Goal: Task Accomplishment & Management: Use online tool/utility

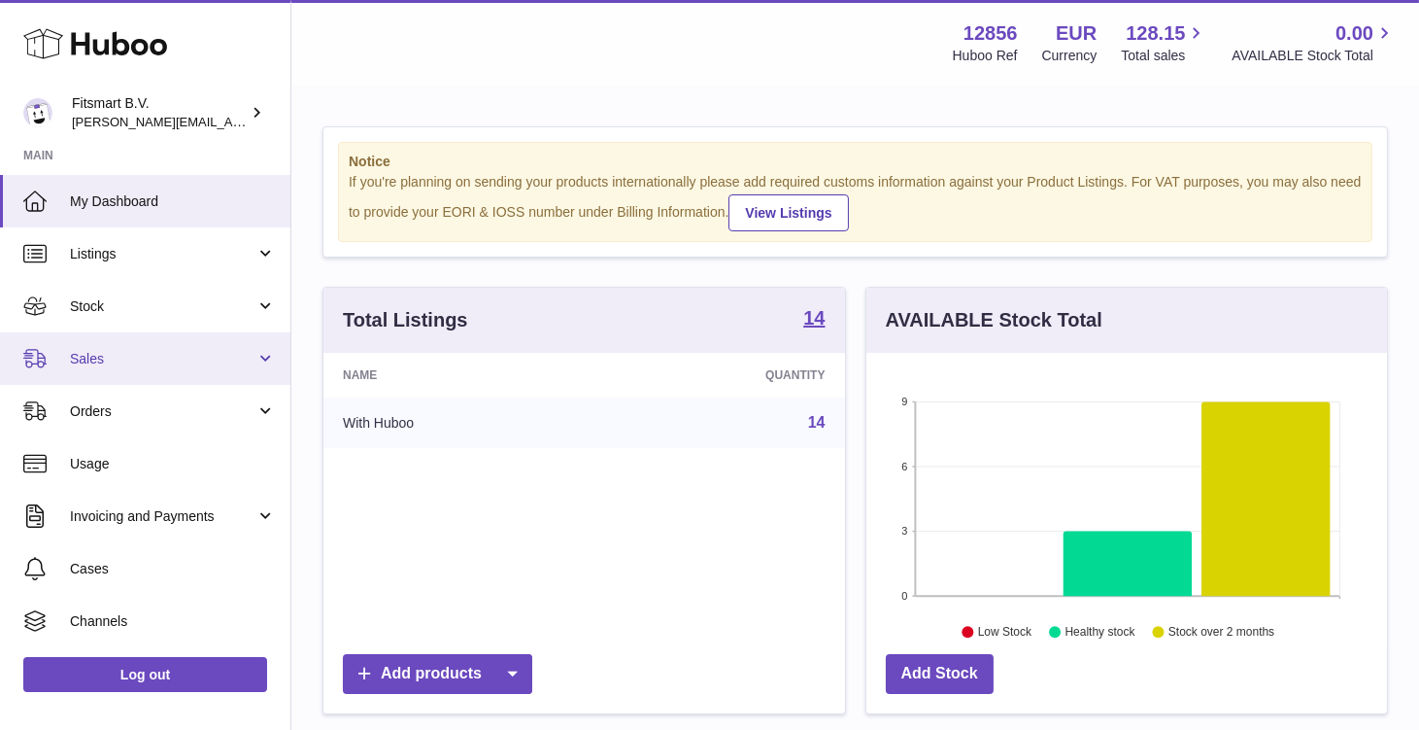
click at [184, 361] on span "Sales" at bounding box center [163, 359] width 186 height 18
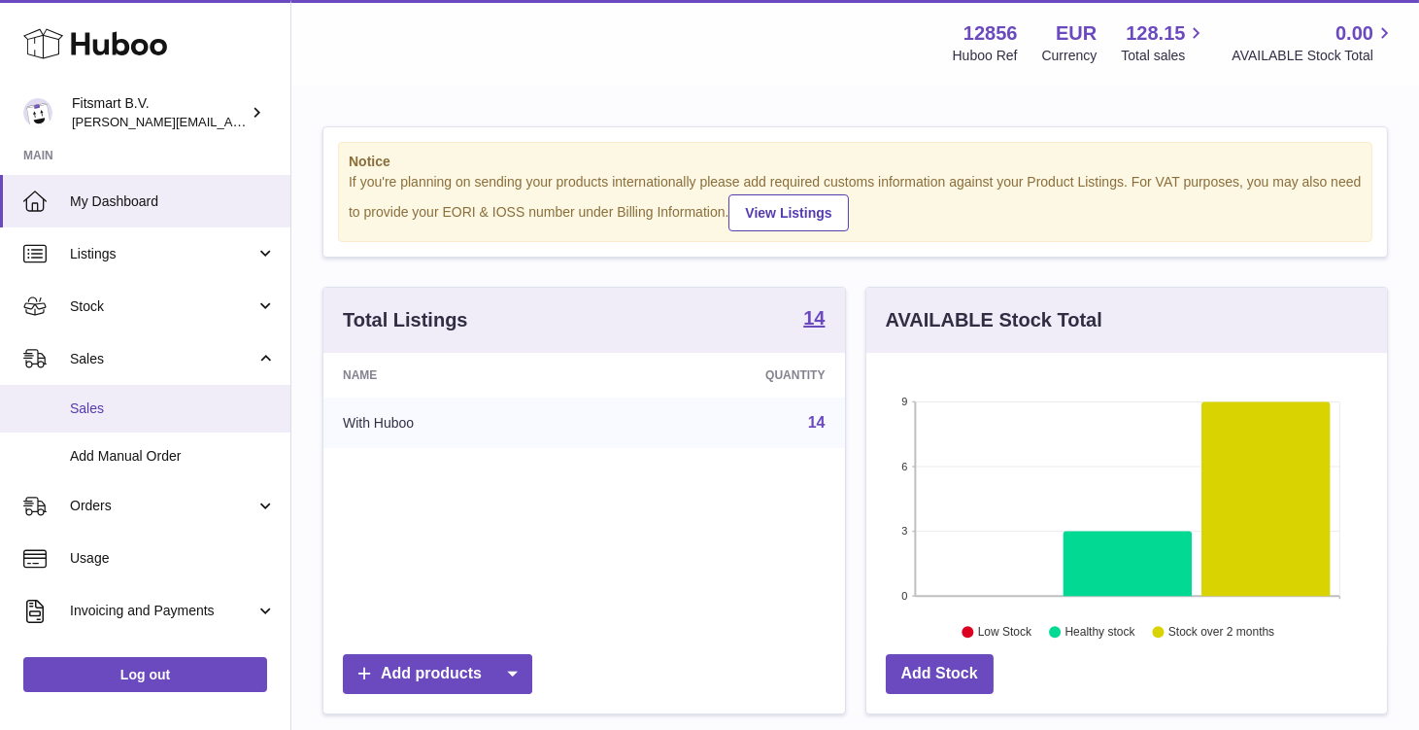
click at [166, 392] on link "Sales" at bounding box center [145, 409] width 290 height 48
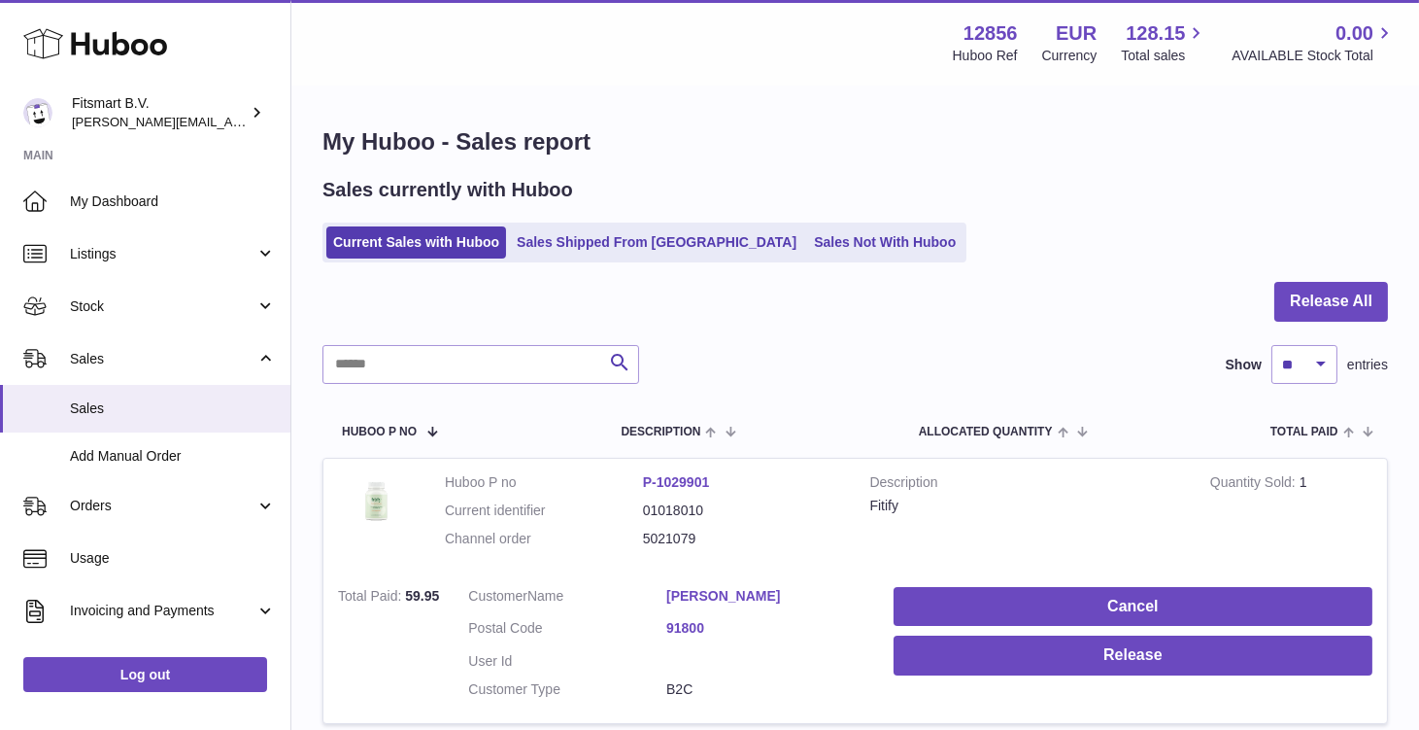
click at [416, 237] on link "Current Sales with Huboo" at bounding box center [416, 242] width 180 height 32
click at [1327, 320] on button "Release All" at bounding box center [1331, 302] width 114 height 40
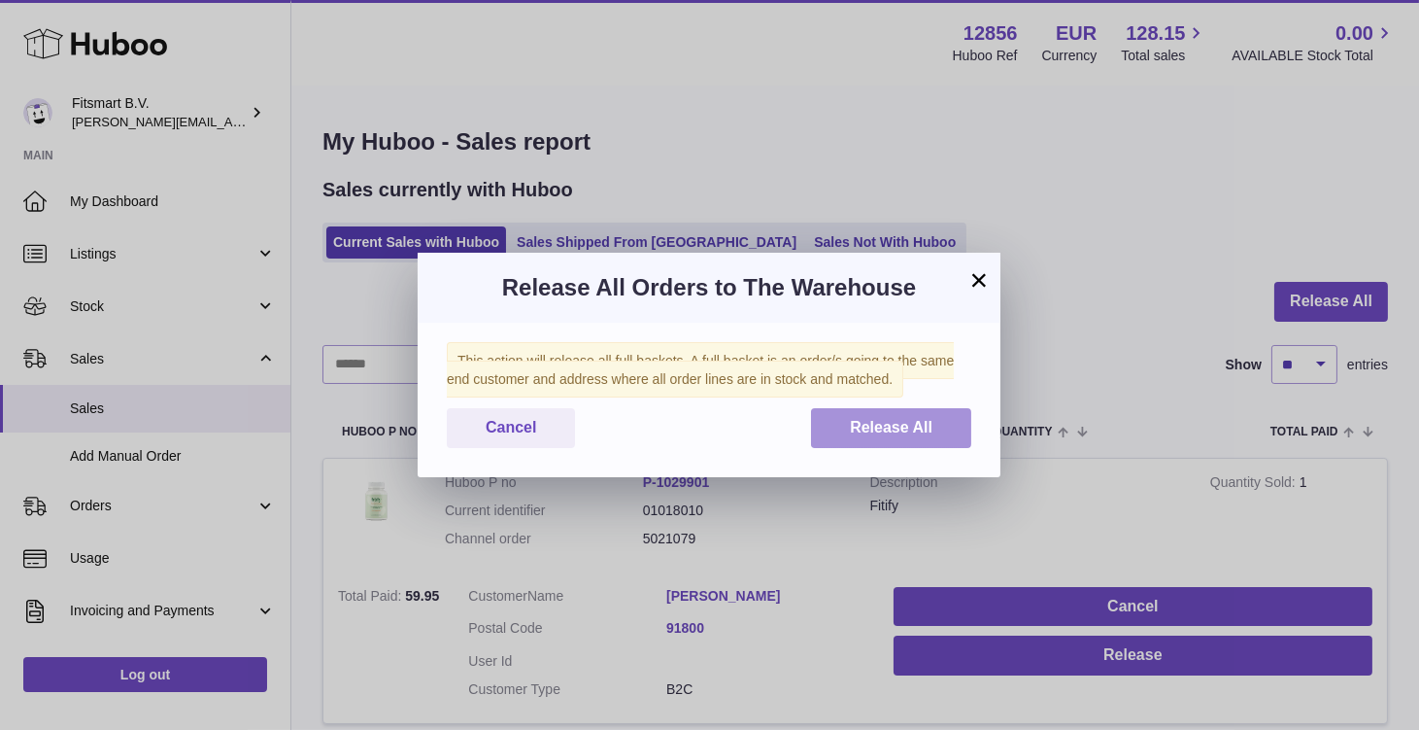
click at [921, 419] on span "Release All" at bounding box center [891, 427] width 83 height 17
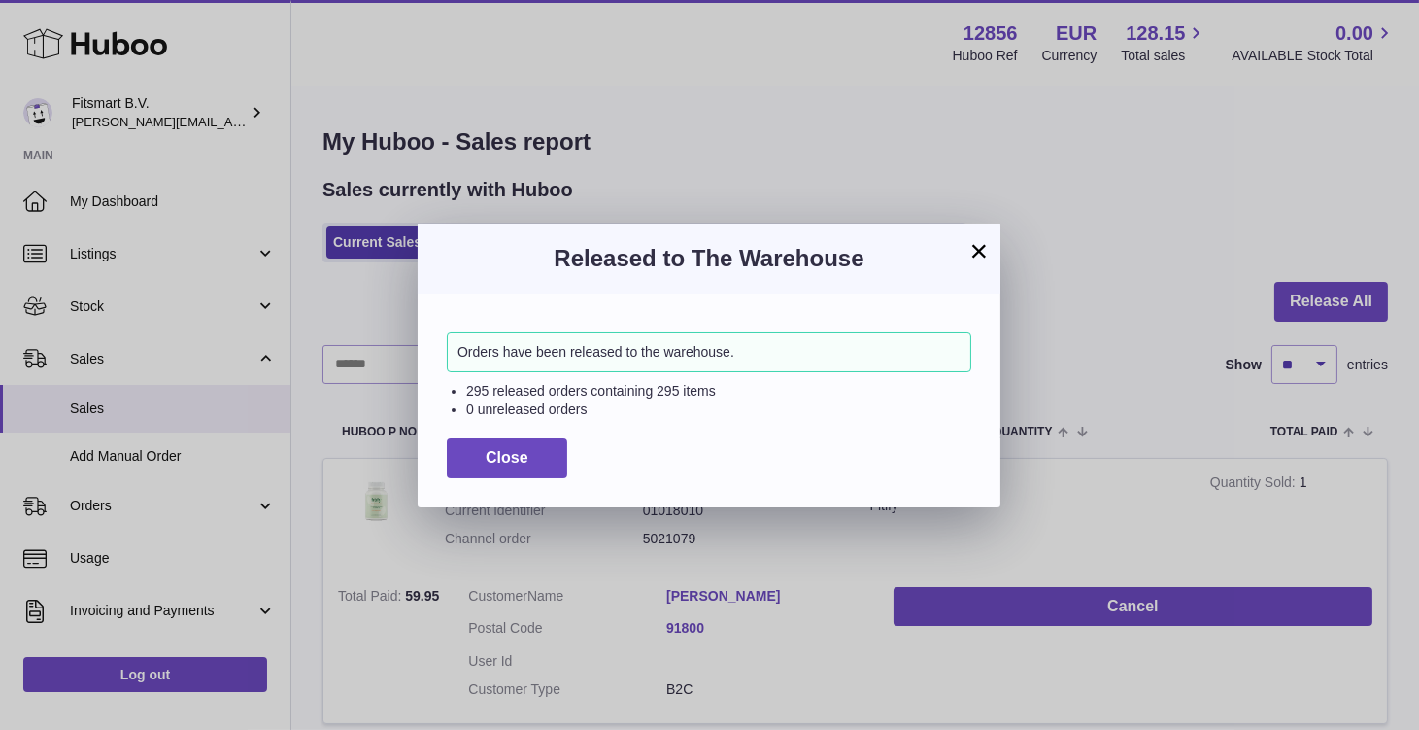
click at [661, 391] on li "295 released orders containing 295 items" at bounding box center [718, 391] width 505 height 18
copy li "295"
click at [550, 456] on button "Close" at bounding box center [507, 458] width 120 height 40
